Goal: Information Seeking & Learning: Learn about a topic

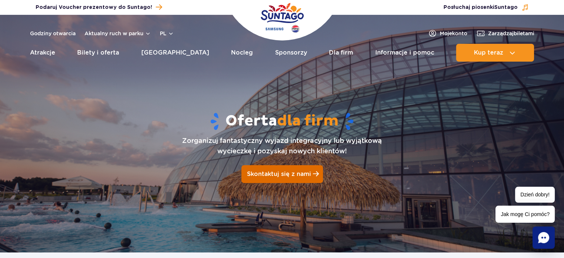
click at [278, 172] on span "Skontaktuj się z nami" at bounding box center [279, 173] width 64 height 7
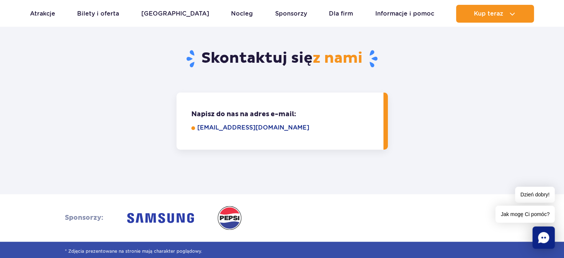
scroll to position [662, 0]
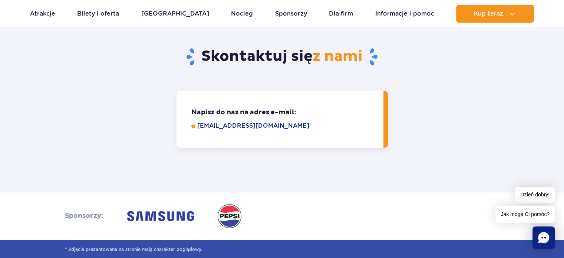
click at [249, 123] on link "eventy@parkofpoland.com" at bounding box center [285, 125] width 176 height 9
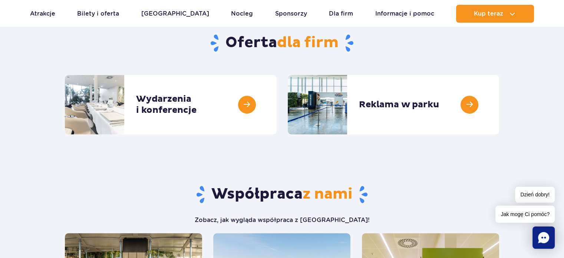
scroll to position [260, 0]
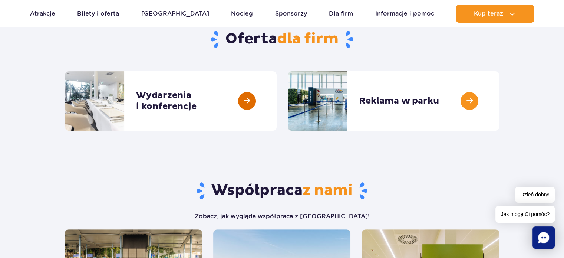
click at [277, 102] on link at bounding box center [277, 100] width 0 height 59
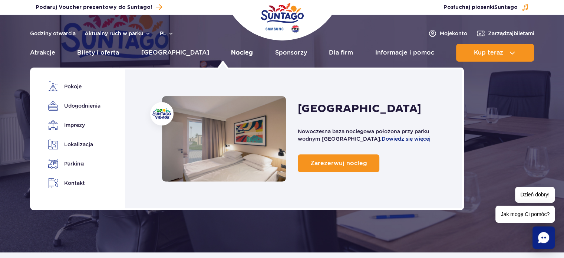
click at [231, 51] on link "Nocleg" at bounding box center [242, 53] width 22 height 18
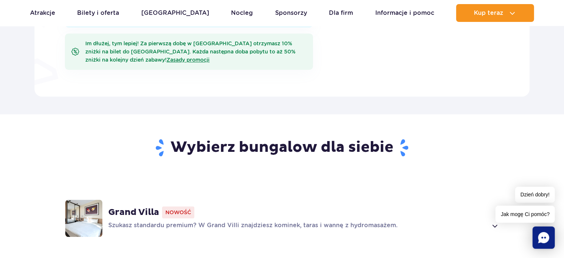
scroll to position [352, 0]
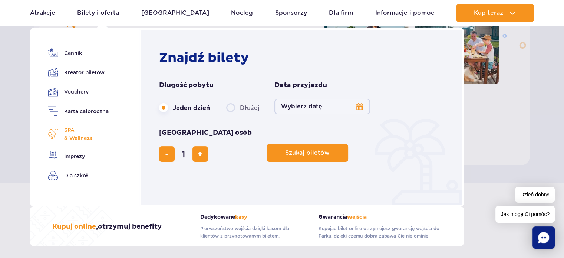
click at [95, 134] on link "SPA & Wellness" at bounding box center [78, 134] width 61 height 16
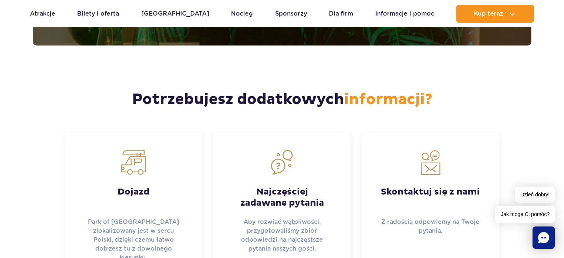
scroll to position [1993, 0]
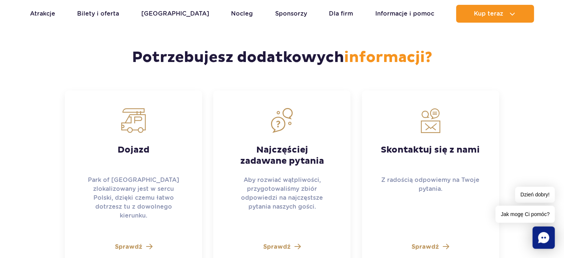
click at [146, 243] on span at bounding box center [149, 246] width 6 height 7
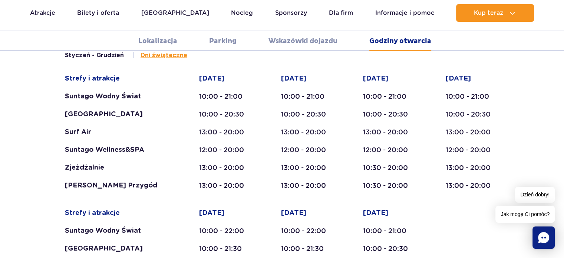
scroll to position [1209, 0]
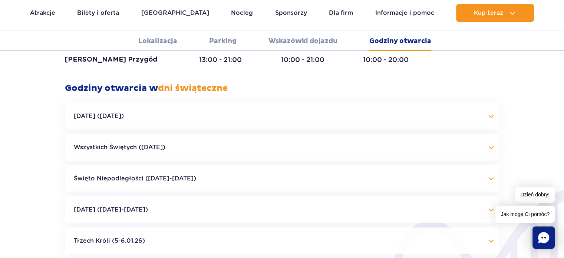
scroll to position [1617, 0]
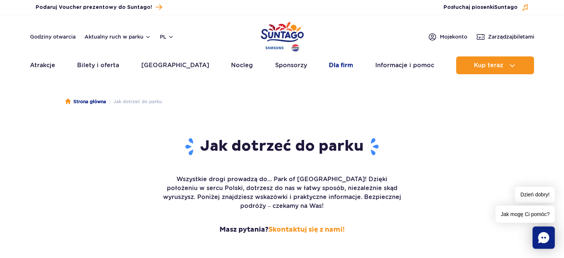
click at [337, 64] on link "Dla firm" at bounding box center [341, 65] width 24 height 18
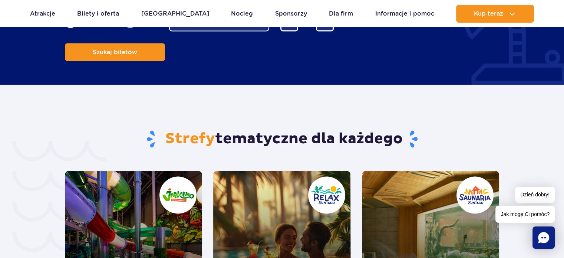
scroll to position [1417, 0]
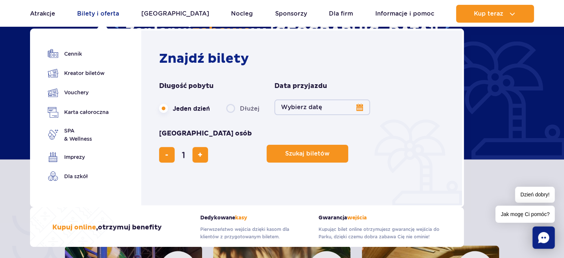
click at [115, 14] on link "Bilety i oferta" at bounding box center [98, 14] width 42 height 18
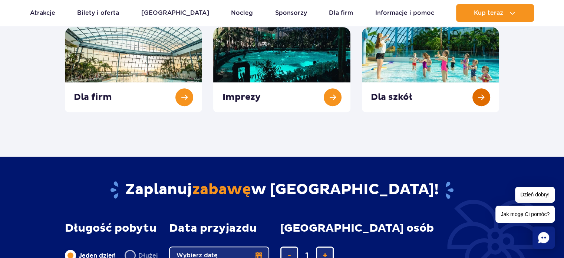
scroll to position [334, 0]
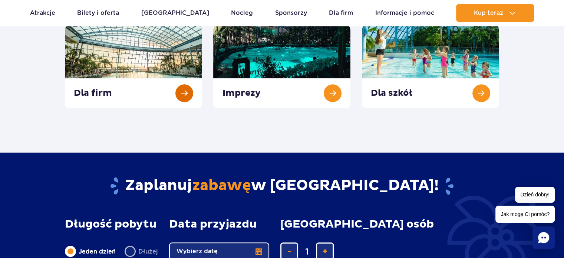
click at [187, 94] on link at bounding box center [133, 65] width 137 height 85
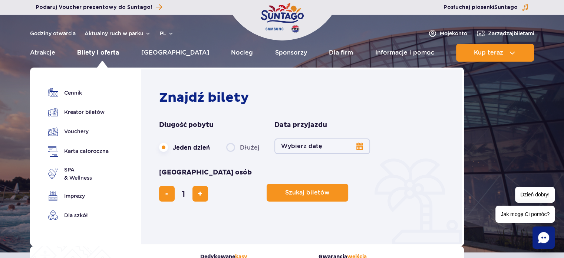
click at [109, 49] on link "Bilety i oferta" at bounding box center [98, 53] width 42 height 18
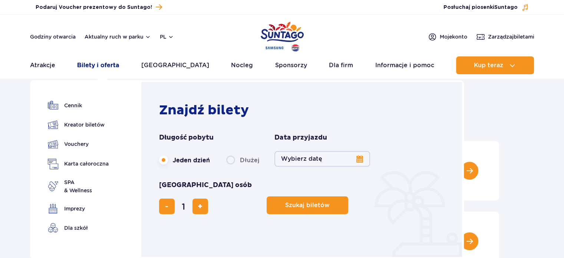
click at [98, 63] on link "Bilety i oferta" at bounding box center [98, 65] width 42 height 18
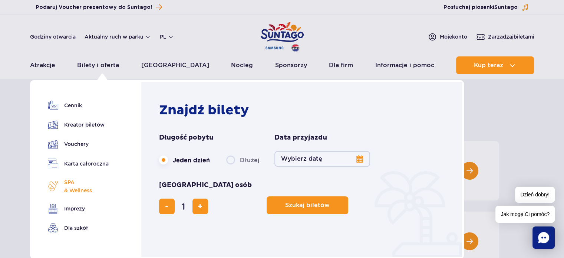
click at [78, 188] on span "SPA & Wellness" at bounding box center [78, 186] width 28 height 16
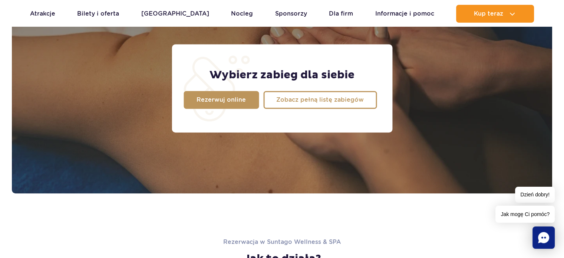
scroll to position [658, 0]
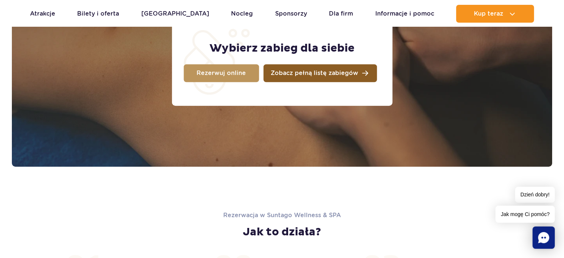
click at [308, 75] on span "Zobacz pełną listę zabiegów" at bounding box center [314, 73] width 87 height 6
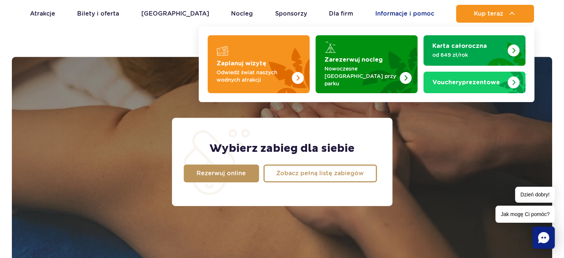
scroll to position [547, 0]
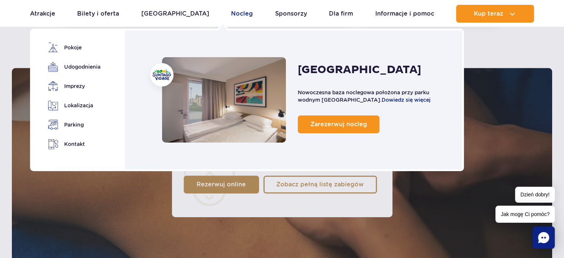
click at [231, 13] on link "Nocleg" at bounding box center [242, 14] width 22 height 18
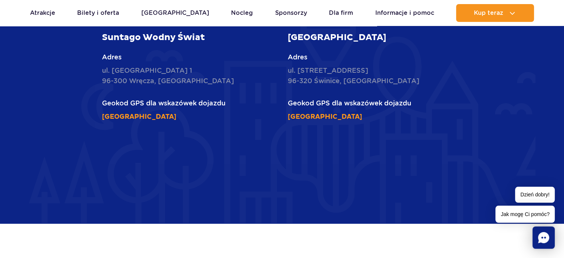
scroll to position [2076, 0]
